Goal: Communication & Community: Answer question/provide support

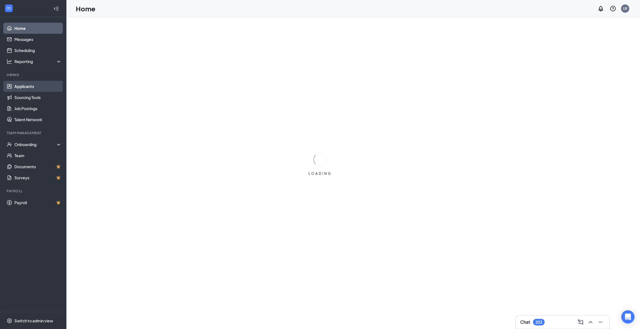
click at [32, 82] on link "Applicants" at bounding box center [37, 86] width 47 height 11
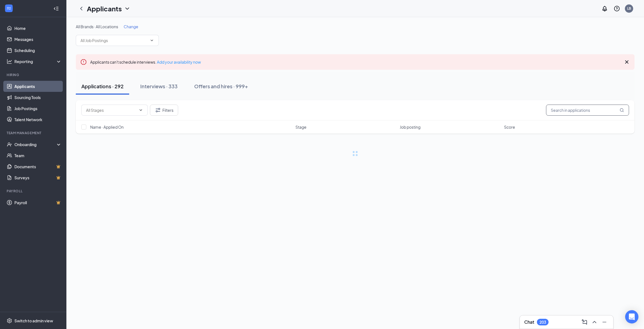
click at [581, 110] on input "text" at bounding box center [587, 110] width 83 height 11
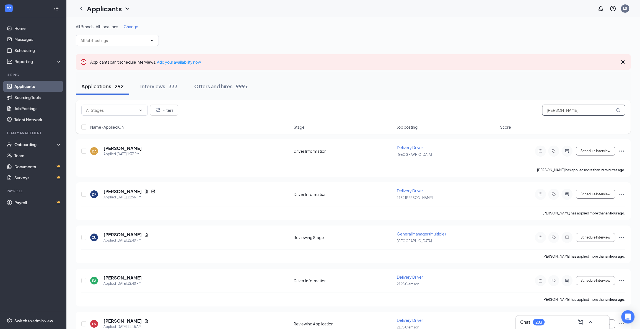
type input "[PERSON_NAME]"
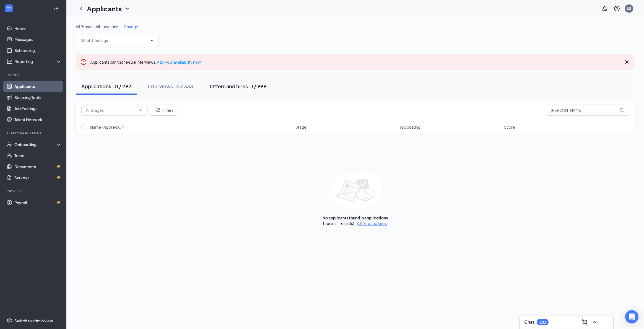
click at [229, 91] on button "Offers and hires · 1 / 999+" at bounding box center [239, 86] width 71 height 17
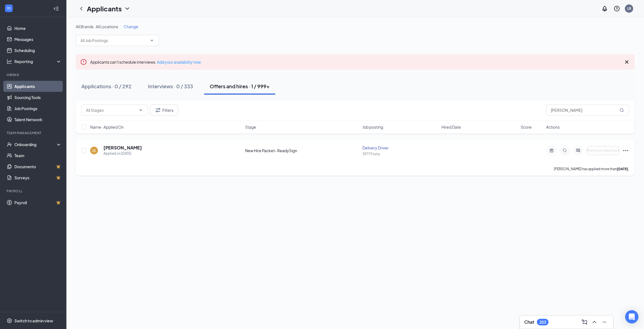
click at [627, 149] on icon "Ellipses" at bounding box center [625, 150] width 7 height 7
click at [596, 213] on p "Move to stage" at bounding box center [601, 216] width 48 height 6
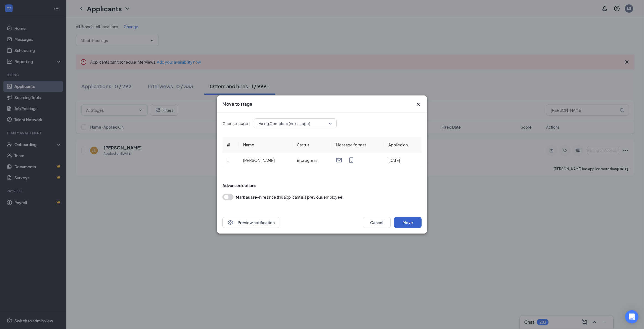
click at [413, 220] on button "Move" at bounding box center [408, 222] width 28 height 11
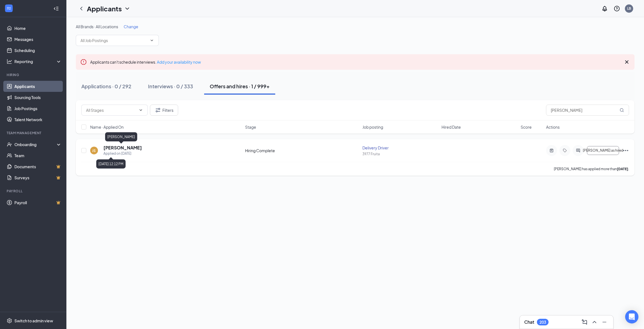
click at [120, 147] on h5 "[PERSON_NAME]" at bounding box center [122, 148] width 38 height 6
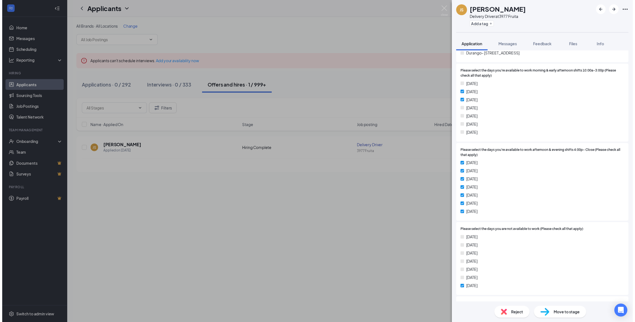
scroll to position [710, 0]
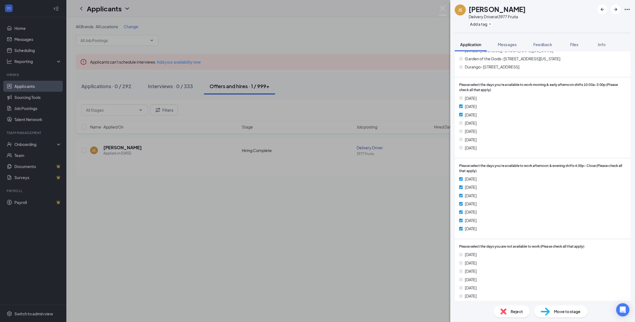
click at [538, 203] on div "[DATE]" at bounding box center [542, 204] width 167 height 6
click at [506, 43] on span "Messages" at bounding box center [507, 44] width 19 height 5
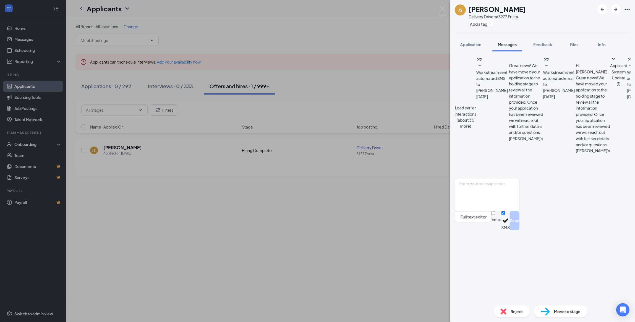
scroll to position [69, 0]
click at [520, 211] on textarea at bounding box center [487, 194] width 65 height 33
paste textarea "Hi _, this is [PERSON_NAME] with [PERSON_NAME]'s! Thank you for completing your…"
click at [475, 211] on textarea "Hi _, this is [PERSON_NAME] with [PERSON_NAME]'s! Thank you for completing your…" at bounding box center [487, 194] width 65 height 33
click at [520, 211] on textarea "Hi [PERSON_NAME], this is [PERSON_NAME] with [PERSON_NAME]'s! Thank you for com…" at bounding box center [487, 194] width 65 height 33
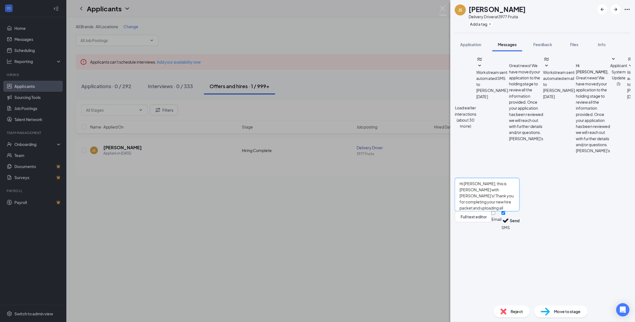
click at [497, 211] on textarea "Hi [PERSON_NAME], this is [PERSON_NAME] with [PERSON_NAME]'s! Thank you for com…" at bounding box center [487, 194] width 65 height 33
drag, startPoint x: 586, startPoint y: 268, endPoint x: 504, endPoint y: 274, distance: 83.0
click at [504, 211] on textarea "Hi [PERSON_NAME], this is [PERSON_NAME] with [PERSON_NAME]'s! Thank you for com…" at bounding box center [487, 194] width 65 height 33
type textarea "Hi [PERSON_NAME], this is [PERSON_NAME] with [PERSON_NAME]'s! Thank you for com…"
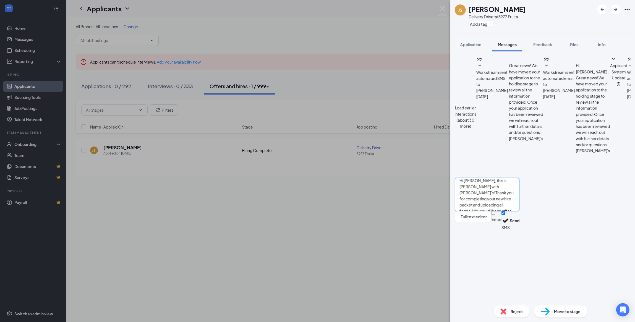
click at [520, 211] on textarea "Hi [PERSON_NAME], this is [PERSON_NAME] with [PERSON_NAME]'s! Thank you for com…" at bounding box center [487, 194] width 65 height 33
click at [495, 215] on input "Email" at bounding box center [494, 213] width 4 height 4
checkbox input "true"
click at [520, 232] on button "Send" at bounding box center [515, 221] width 10 height 21
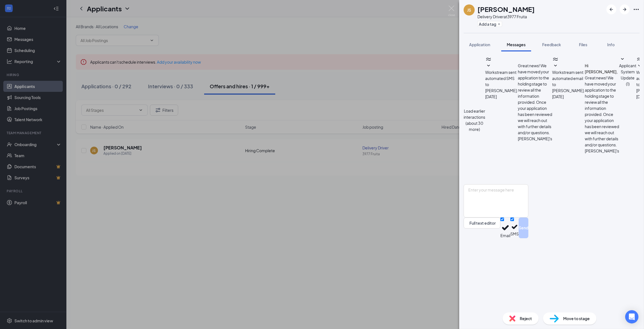
scroll to position [206, 0]
click at [468, 40] on button "Application" at bounding box center [479, 45] width 32 height 14
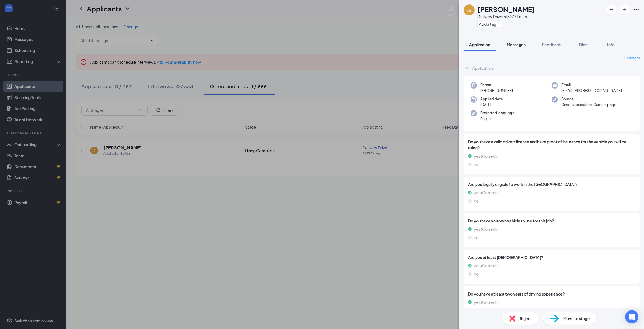
click at [517, 41] on button "Messages" at bounding box center [516, 45] width 30 height 14
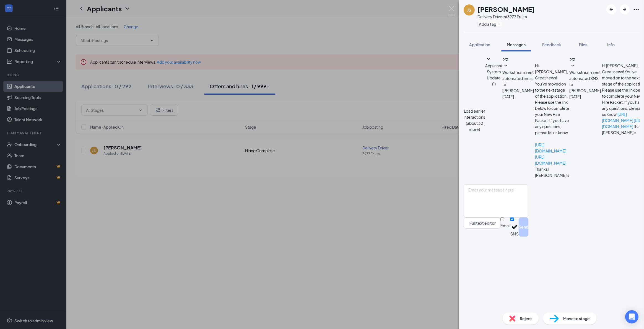
scroll to position [154, 0]
click at [410, 212] on div "JS [PERSON_NAME] Delivery Driver at 3977 Fruita Add a tag Application Messages …" at bounding box center [322, 164] width 644 height 329
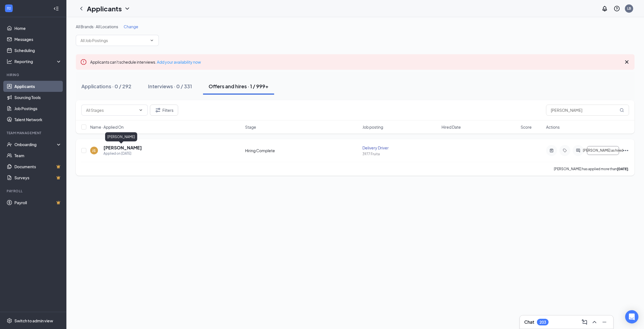
click at [119, 145] on h5 "[PERSON_NAME]" at bounding box center [122, 148] width 38 height 6
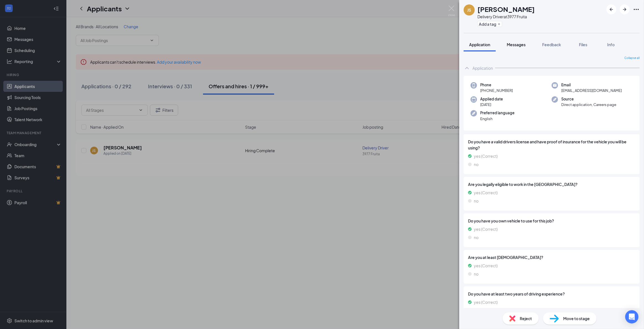
click at [510, 47] on span "Messages" at bounding box center [516, 44] width 19 height 5
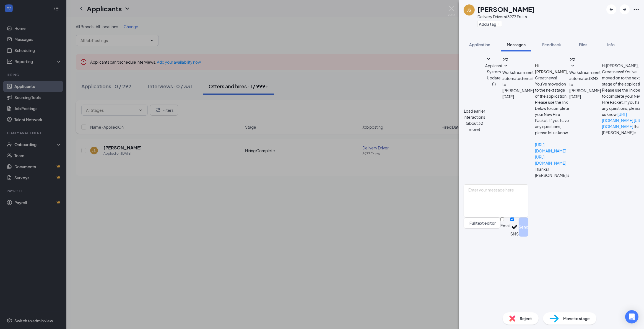
scroll to position [154, 0]
drag, startPoint x: 512, startPoint y: 282, endPoint x: 570, endPoint y: 262, distance: 61.1
click at [514, 217] on textarea at bounding box center [495, 200] width 65 height 33
drag, startPoint x: 497, startPoint y: 262, endPoint x: 649, endPoint y: 269, distance: 152.8
click at [644, 269] on html "Home Messages Scheduling Reporting Hiring Applicants Sourcing Tools Job Posting…" at bounding box center [322, 164] width 644 height 329
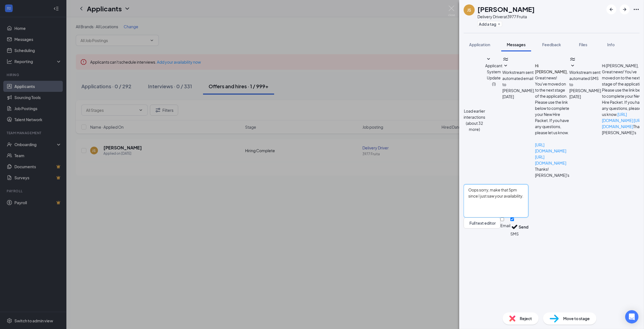
click at [528, 217] on textarea "Oops sorry, make that 5pm since I just saw your availability." at bounding box center [495, 200] width 65 height 33
click at [503, 217] on textarea "Oops sorry, make that 5pm since I just saw your availability." at bounding box center [495, 200] width 65 height 33
click at [528, 217] on textarea "Oops sorry, make that 5pm since I just saw your availability." at bounding box center [495, 200] width 65 height 33
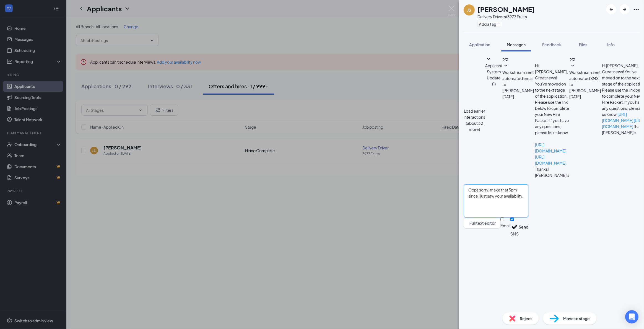
click at [528, 217] on textarea "Oops sorry, make that 5pm since I just saw your availability." at bounding box center [495, 200] width 65 height 33
type textarea "Oops sorry, make that 5pm since I just saw your availability."
click at [504, 221] on input "Email" at bounding box center [502, 219] width 4 height 4
checkbox input "true"
click at [528, 238] on button "Send" at bounding box center [524, 227] width 10 height 21
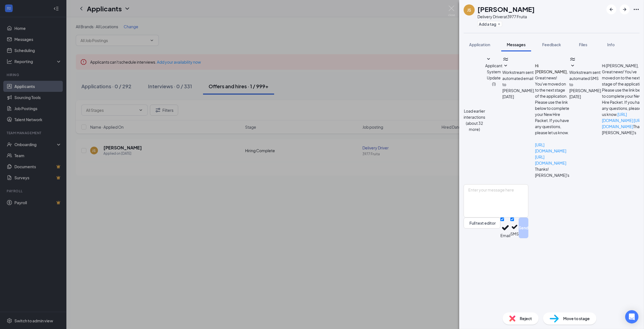
scroll to position [237, 0]
click at [486, 45] on span "Application" at bounding box center [479, 44] width 21 height 5
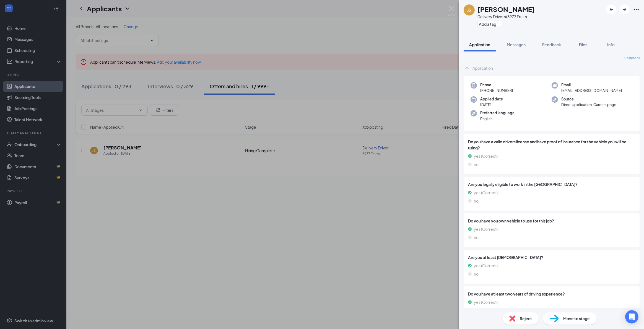
click at [577, 91] on span "[EMAIL_ADDRESS][DOMAIN_NAME]" at bounding box center [591, 91] width 61 height 6
copy span "[EMAIL_ADDRESS][DOMAIN_NAME]"
click at [514, 45] on span "Messages" at bounding box center [516, 44] width 19 height 5
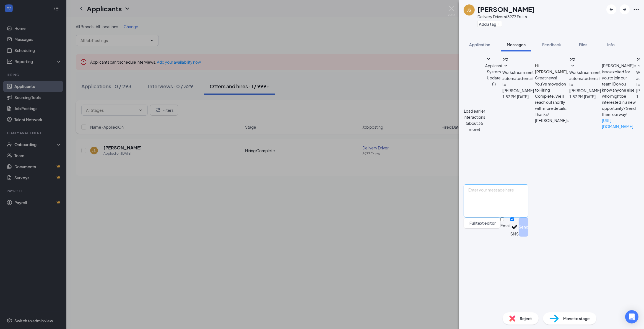
scroll to position [199, 0]
click at [524, 217] on textarea at bounding box center [495, 200] width 65 height 33
paste textarea "Great! Thank you for your patience— your welcome letter has been sent. We will …"
type textarea "Great! Thank you for your patience— your welcome letter has been sent. We will …"
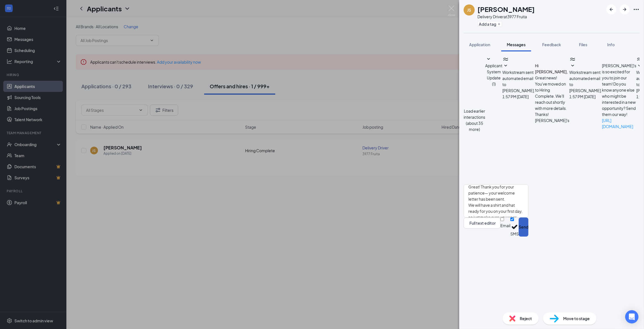
click at [528, 236] on button "Send" at bounding box center [524, 226] width 10 height 19
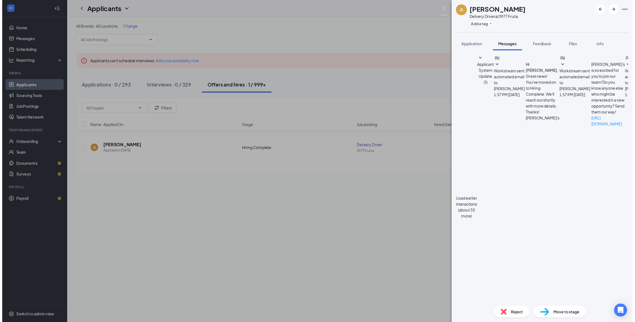
scroll to position [271, 0]
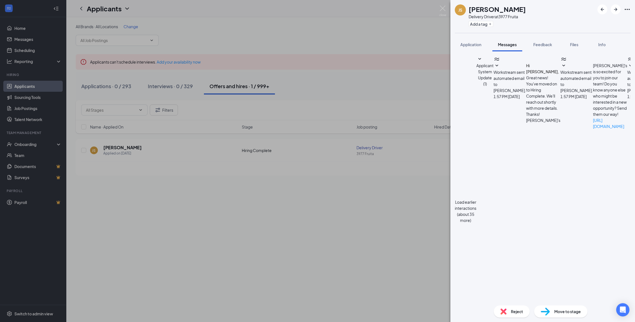
drag, startPoint x: 474, startPoint y: 42, endPoint x: 215, endPoint y: 45, distance: 259.1
click at [473, 43] on span "Application" at bounding box center [471, 44] width 21 height 5
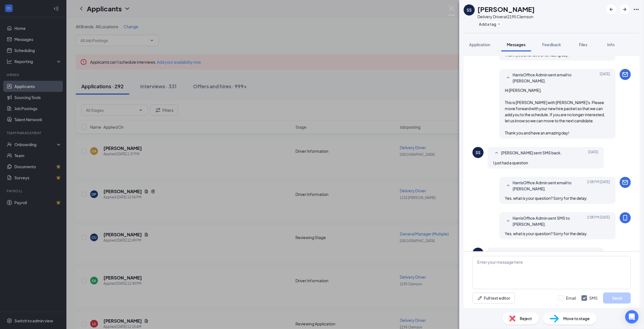
scroll to position [189, 0]
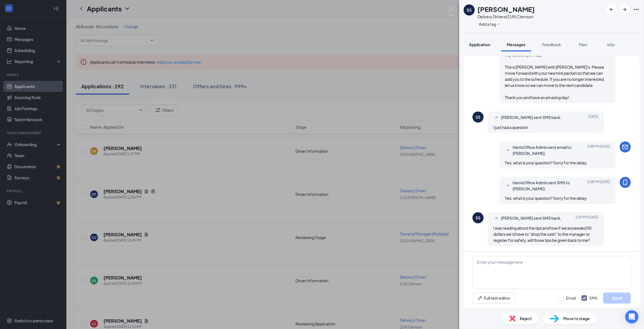
click at [479, 42] on div "Application" at bounding box center [479, 45] width 21 height 6
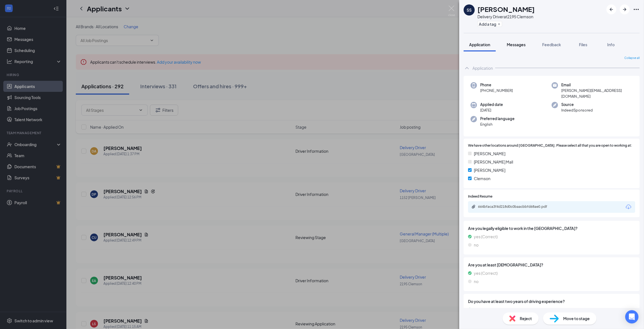
click at [520, 45] on span "Messages" at bounding box center [516, 44] width 19 height 5
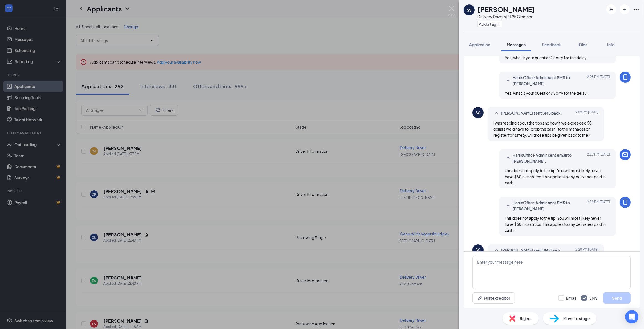
scroll to position [272, 0]
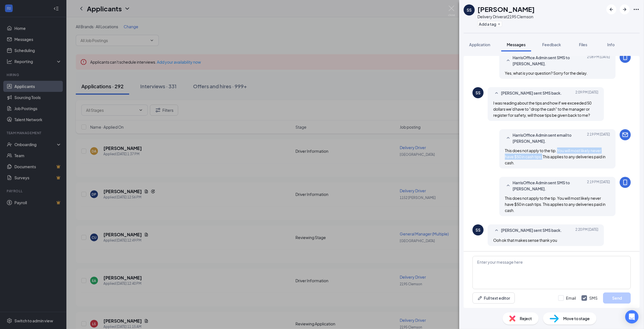
drag, startPoint x: 555, startPoint y: 148, endPoint x: 538, endPoint y: 159, distance: 19.9
click at [538, 159] on div "This does not apply to the tip. You will most likely never have $50 in cash tip…" at bounding box center [557, 156] width 105 height 18
click at [551, 163] on div "This does not apply to the tip. You will most likely never have $50 in cash tip…" at bounding box center [557, 156] width 105 height 18
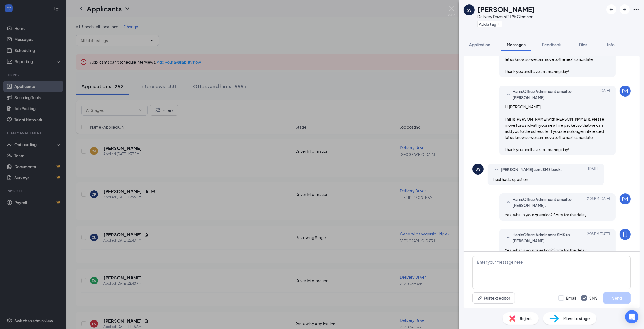
scroll to position [0, 0]
